Goal: Task Accomplishment & Management: Use online tool/utility

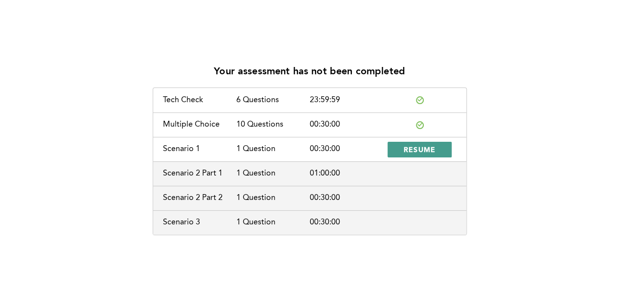
click at [411, 148] on span "RESUME" at bounding box center [420, 149] width 32 height 9
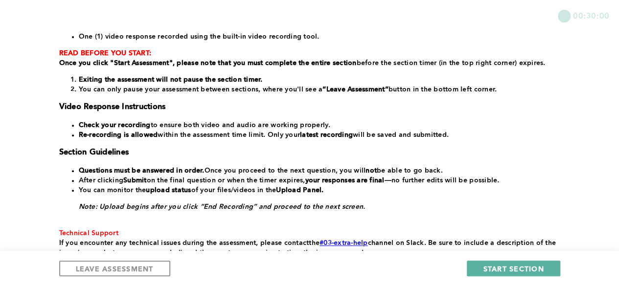
scroll to position [144, 0]
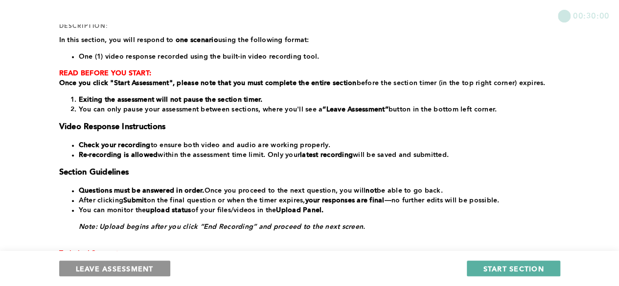
click at [121, 267] on span "LEAVE ASSESSMENT" at bounding box center [115, 268] width 78 height 9
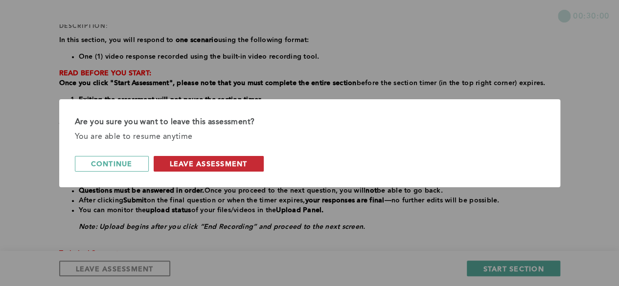
click at [186, 165] on span "leave assessment" at bounding box center [209, 163] width 78 height 9
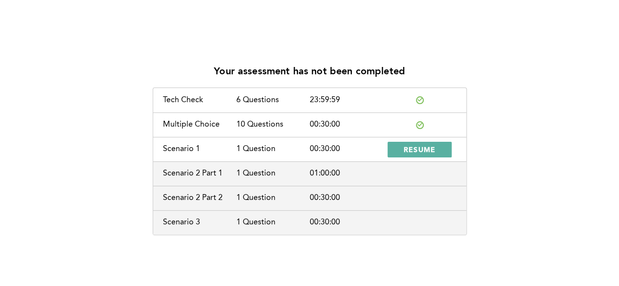
scroll to position [5, 0]
